Goal: Communication & Community: Share content

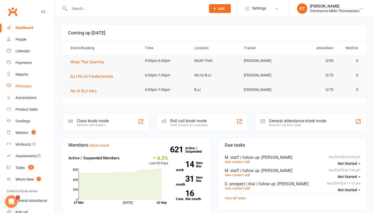
click at [26, 88] on link "Messages" at bounding box center [31, 86] width 48 height 12
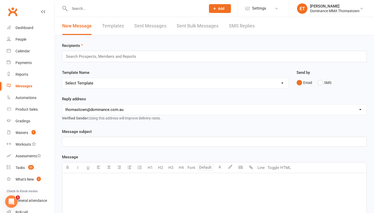
click at [232, 28] on link "SMS Replies" at bounding box center [242, 26] width 26 height 18
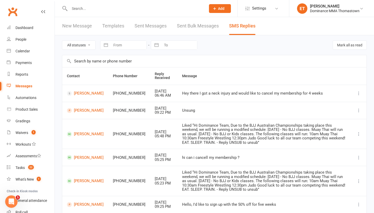
click at [82, 27] on link "New Message" at bounding box center [77, 26] width 30 height 18
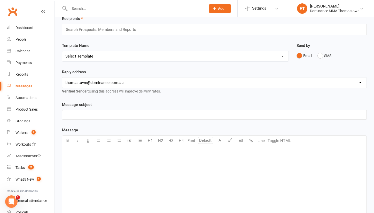
scroll to position [27, 0]
click at [318, 54] on button "SMS" at bounding box center [325, 55] width 14 height 10
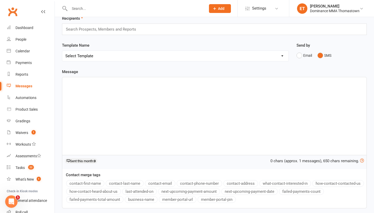
click at [78, 124] on div "﻿" at bounding box center [214, 116] width 305 height 78
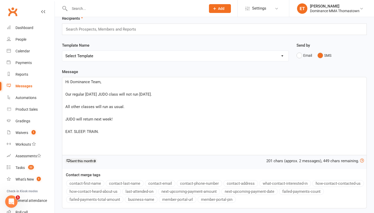
scroll to position [22, 0]
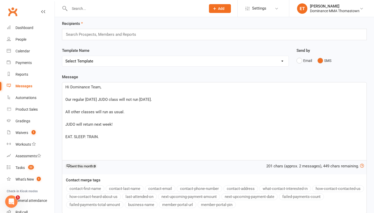
click at [118, 135] on p "EAT. SLEEP. TRAIN." at bounding box center [214, 136] width 298 height 6
drag, startPoint x: 117, startPoint y: 136, endPoint x: 36, endPoint y: 135, distance: 80.4
click at [36, 135] on ui-view "Prospect Member Non-attending contact Class / event Appointment Grading event T…" at bounding box center [187, 115] width 374 height 273
click at [156, 135] on p "EAT. SLEEP. TRAIN." at bounding box center [214, 136] width 298 height 6
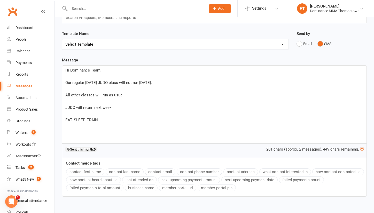
scroll to position [39, 0]
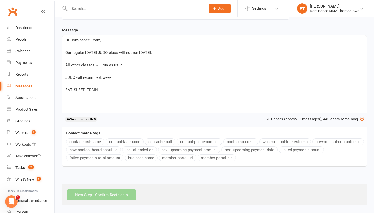
click at [141, 92] on div "Hi Dominance Team, ﻿ Our regular Saturday JUDO class will not run tomorrow. ﻿ A…" at bounding box center [214, 74] width 305 height 78
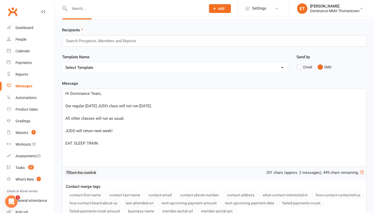
scroll to position [14, 0]
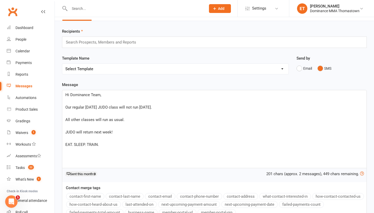
click at [97, 42] on input "text" at bounding box center [103, 42] width 76 height 7
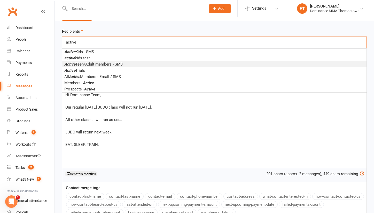
type input "active"
click at [104, 66] on span "Active Teen/Adult members - SMS" at bounding box center [93, 64] width 58 height 5
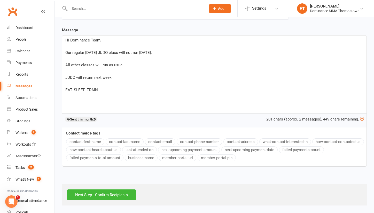
scroll to position [75, 0]
click at [104, 189] on input "Next Step - Confirm Recipients" at bounding box center [101, 194] width 69 height 11
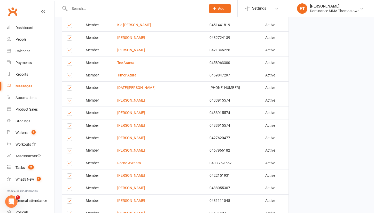
scroll to position [458, 0]
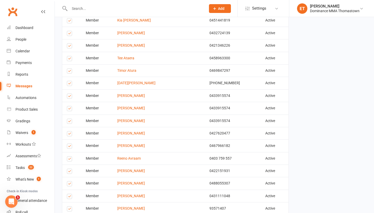
click at [70, 122] on label at bounding box center [70, 122] width 7 height 0
click at [70, 119] on input "checkbox" at bounding box center [68, 119] width 3 height 0
click at [71, 109] on label at bounding box center [70, 109] width 7 height 0
click at [70, 106] on input "checkbox" at bounding box center [68, 106] width 3 height 0
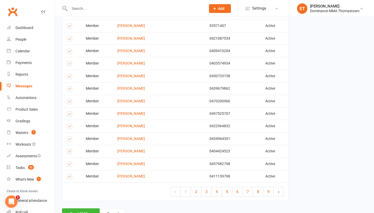
scroll to position [641, 0]
click at [196, 189] on span "2" at bounding box center [196, 191] width 2 height 5
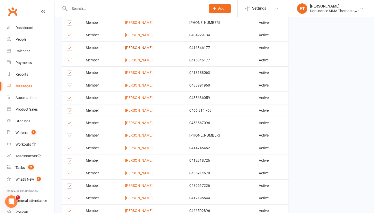
scroll to position [281, 0]
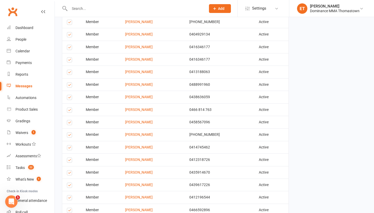
click at [69, 61] on label at bounding box center [70, 61] width 7 height 0
click at [69, 57] on input "checkbox" at bounding box center [68, 57] width 3 height 0
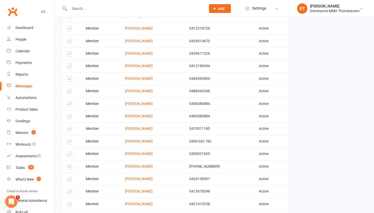
scroll to position [413, 0]
click at [69, 117] on label at bounding box center [70, 117] width 7 height 0
click at [69, 114] on input "checkbox" at bounding box center [68, 114] width 3 height 0
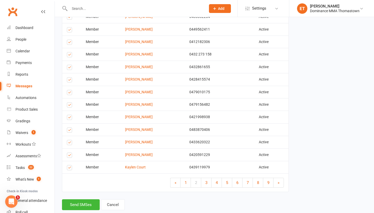
scroll to position [651, 0]
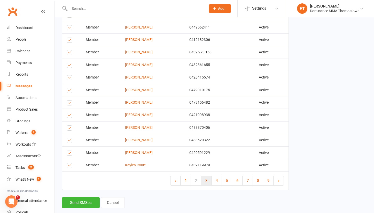
click at [206, 178] on span "3" at bounding box center [207, 180] width 2 height 5
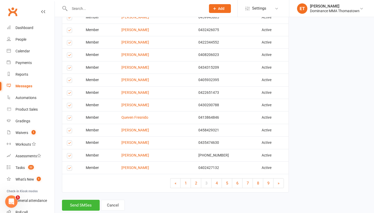
scroll to position [649, 0]
click at [216, 180] on span "4" at bounding box center [217, 182] width 2 height 5
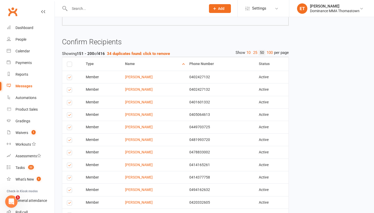
scroll to position [129, 0]
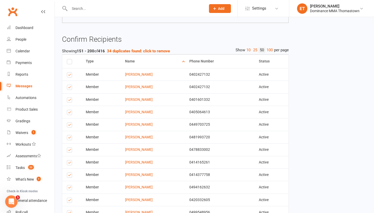
click at [70, 84] on td "Select this" at bounding box center [71, 86] width 19 height 12
click at [70, 88] on label at bounding box center [70, 88] width 7 height 0
click at [70, 85] on input "checkbox" at bounding box center [68, 85] width 3 height 0
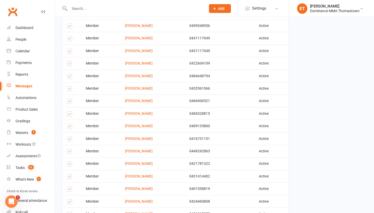
scroll to position [315, 0]
click at [68, 52] on label at bounding box center [70, 52] width 7 height 0
click at [68, 49] on input "checkbox" at bounding box center [68, 49] width 3 height 0
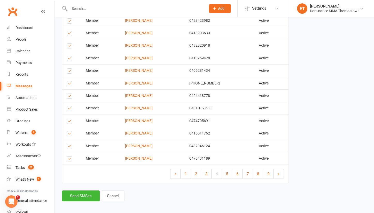
scroll to position [658, 0]
click at [226, 171] on span "5" at bounding box center [227, 173] width 2 height 5
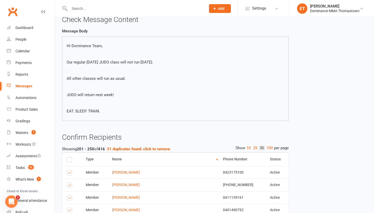
scroll to position [33, 0]
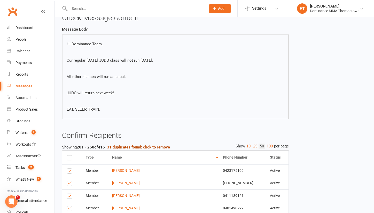
click at [148, 145] on strong "31 duplicates found: click to remove" at bounding box center [138, 147] width 63 height 5
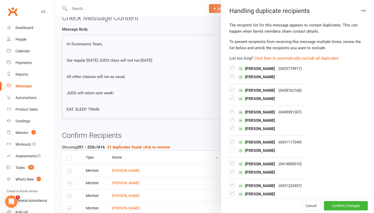
click at [232, 73] on div "Maximus Robson-Garth ( 0425719917 ) Alexander Robson-Garth" at bounding box center [298, 72] width 137 height 14
click at [232, 78] on label at bounding box center [232, 78] width 5 height 0
click at [232, 74] on input "checkbox" at bounding box center [232, 74] width 5 height 0
click at [231, 100] on label at bounding box center [232, 100] width 5 height 0
click at [231, 95] on input "checkbox" at bounding box center [232, 95] width 5 height 0
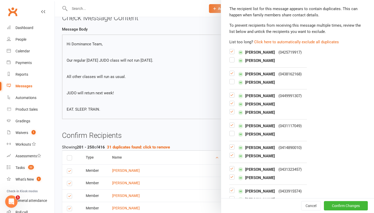
scroll to position [32, 0]
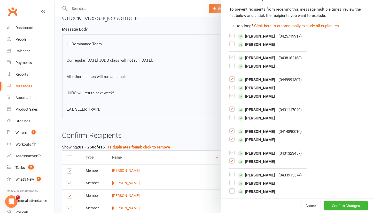
click at [232, 97] on label at bounding box center [232, 97] width 5 height 0
click at [232, 93] on input "checkbox" at bounding box center [232, 93] width 5 height 0
click at [232, 89] on label at bounding box center [232, 89] width 5 height 0
click at [232, 85] on input "checkbox" at bounding box center [232, 85] width 5 height 0
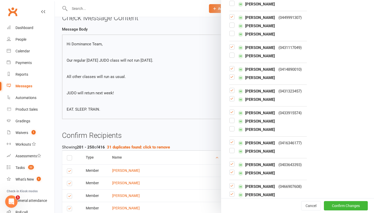
scroll to position [95, 0]
click at [233, 79] on label at bounding box center [232, 79] width 5 height 0
click at [233, 74] on input "checkbox" at bounding box center [232, 74] width 5 height 0
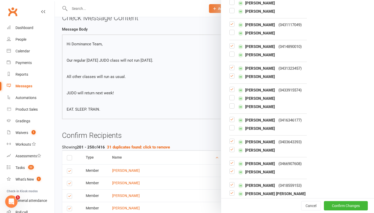
click at [233, 78] on label at bounding box center [232, 78] width 5 height 0
click at [233, 73] on input "checkbox" at bounding box center [232, 73] width 5 height 0
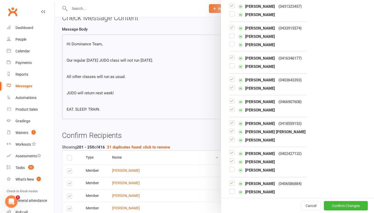
scroll to position [179, 0]
click at [234, 111] on label at bounding box center [232, 111] width 5 height 0
click at [234, 106] on input "checkbox" at bounding box center [232, 106] width 5 height 0
click at [233, 89] on label at bounding box center [232, 89] width 5 height 0
click at [233, 85] on input "checkbox" at bounding box center [232, 85] width 5 height 0
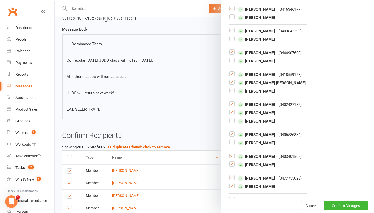
scroll to position [230, 0]
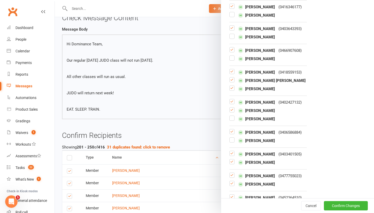
click at [233, 90] on label at bounding box center [232, 90] width 5 height 0
click at [233, 86] on input "checkbox" at bounding box center [232, 86] width 5 height 0
click at [233, 82] on label at bounding box center [232, 82] width 5 height 0
click at [233, 77] on input "checkbox" at bounding box center [232, 77] width 5 height 0
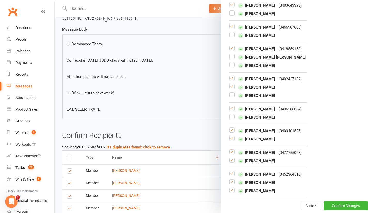
scroll to position [258, 0]
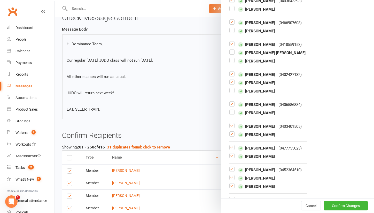
click at [232, 84] on label at bounding box center [232, 84] width 5 height 0
click at [232, 80] on input "checkbox" at bounding box center [232, 80] width 5 height 0
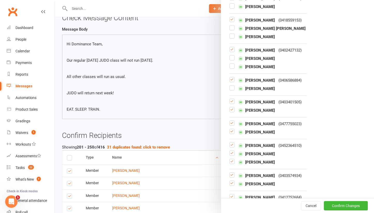
scroll to position [283, 0]
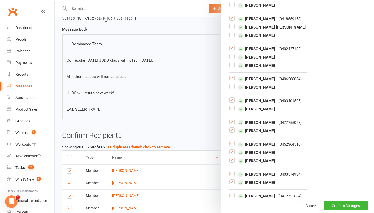
click at [232, 110] on label at bounding box center [232, 110] width 5 height 0
click at [232, 106] on input "checkbox" at bounding box center [232, 106] width 5 height 0
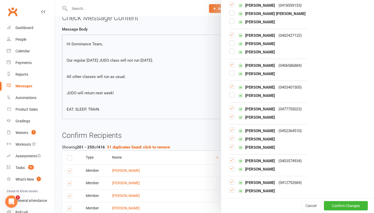
scroll to position [297, 0]
click at [231, 118] on label at bounding box center [232, 118] width 5 height 0
click at [231, 114] on input "checkbox" at bounding box center [232, 114] width 5 height 0
click at [232, 148] on label at bounding box center [232, 148] width 5 height 0
click at [232, 144] on input "checkbox" at bounding box center [232, 144] width 5 height 0
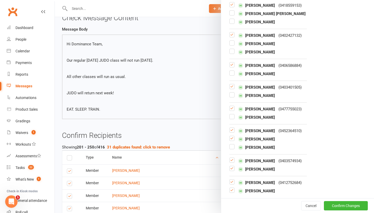
click at [232, 140] on label at bounding box center [232, 140] width 5 height 0
click at [232, 136] on input "checkbox" at bounding box center [232, 136] width 5 height 0
click at [233, 170] on label at bounding box center [232, 170] width 5 height 0
click at [233, 166] on input "checkbox" at bounding box center [232, 166] width 5 height 0
click at [233, 192] on label at bounding box center [232, 192] width 5 height 0
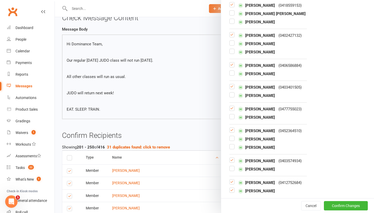
click at [233, 187] on input "checkbox" at bounding box center [232, 187] width 5 height 0
click at [335, 206] on button "Confirm Changes" at bounding box center [346, 205] width 44 height 9
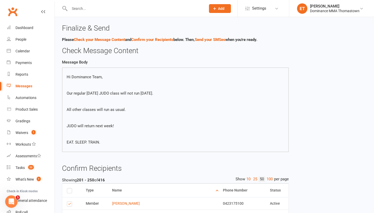
scroll to position [0, 0]
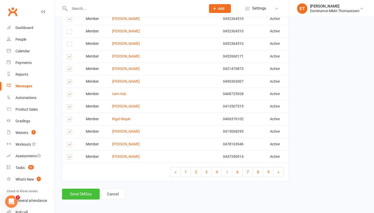
click at [77, 188] on button "Send SMSes" at bounding box center [81, 193] width 38 height 11
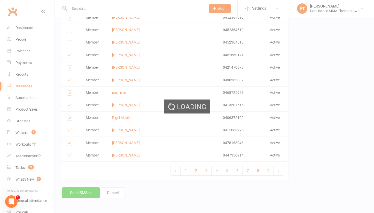
scroll to position [640, 0]
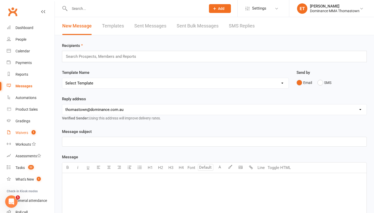
click at [33, 134] on span "1" at bounding box center [34, 132] width 4 height 4
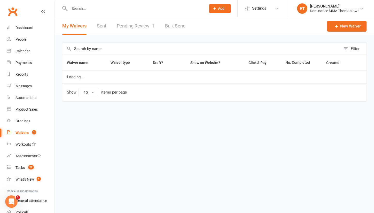
click at [144, 21] on link "Pending Review 1" at bounding box center [136, 26] width 38 height 18
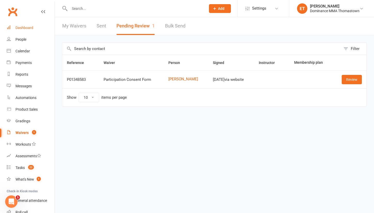
click at [25, 25] on link "Dashboard" at bounding box center [31, 28] width 48 height 12
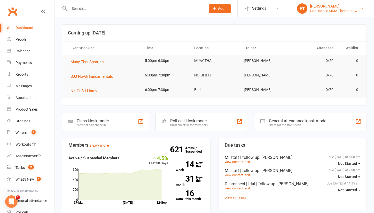
click at [336, 10] on div "Dominance MMA Thomastown" at bounding box center [335, 11] width 50 height 5
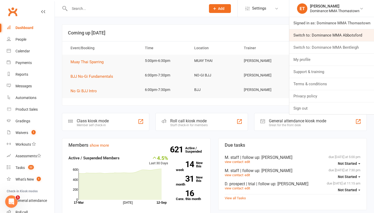
click at [336, 34] on link "Switch to: Dominance MMA Abbotsford" at bounding box center [332, 35] width 85 height 12
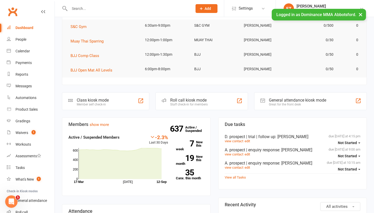
scroll to position [37, 0]
